Goal: Task Accomplishment & Management: Complete application form

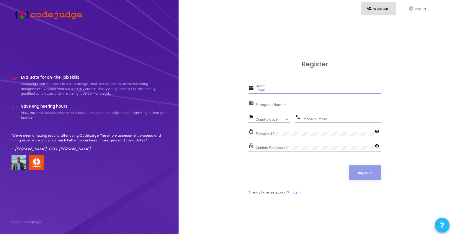
click at [263, 90] on input "Email *" at bounding box center [319, 90] width 126 height 4
type input "[EMAIL_ADDRESS][DOMAIN_NAME]"
click at [280, 105] on input "Enterprise Name *" at bounding box center [319, 105] width 126 height 4
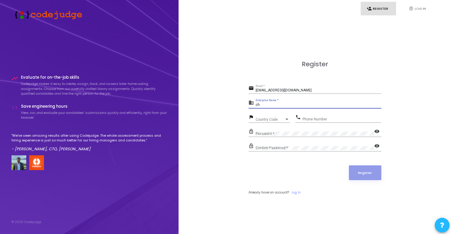
type input "c"
type input "[GEOGRAPHIC_DATA]"
click at [266, 118] on span "Country Code" at bounding box center [270, 120] width 29 height 4
type input "91"
click at [213, 139] on div at bounding box center [225, 117] width 451 height 234
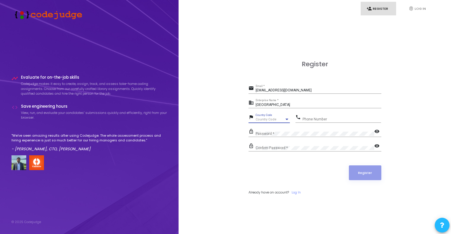
click at [288, 118] on div at bounding box center [287, 118] width 3 height 1
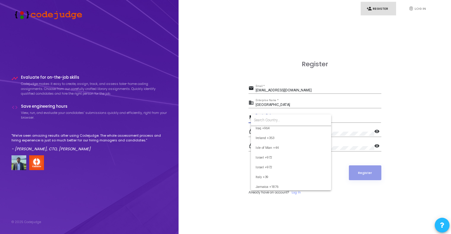
scroll to position [924, 0]
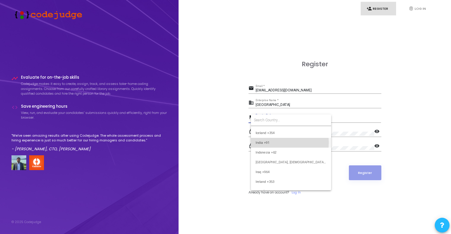
click at [274, 142] on span "India +91" at bounding box center [291, 143] width 71 height 10
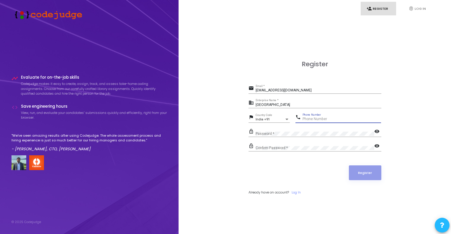
click at [324, 119] on input "Phone Number" at bounding box center [342, 119] width 79 height 4
type input "8579948003"
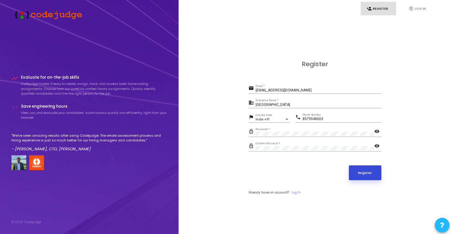
click at [372, 173] on button "Register" at bounding box center [365, 172] width 32 height 15
